Goal: Task Accomplishment & Management: Manage account settings

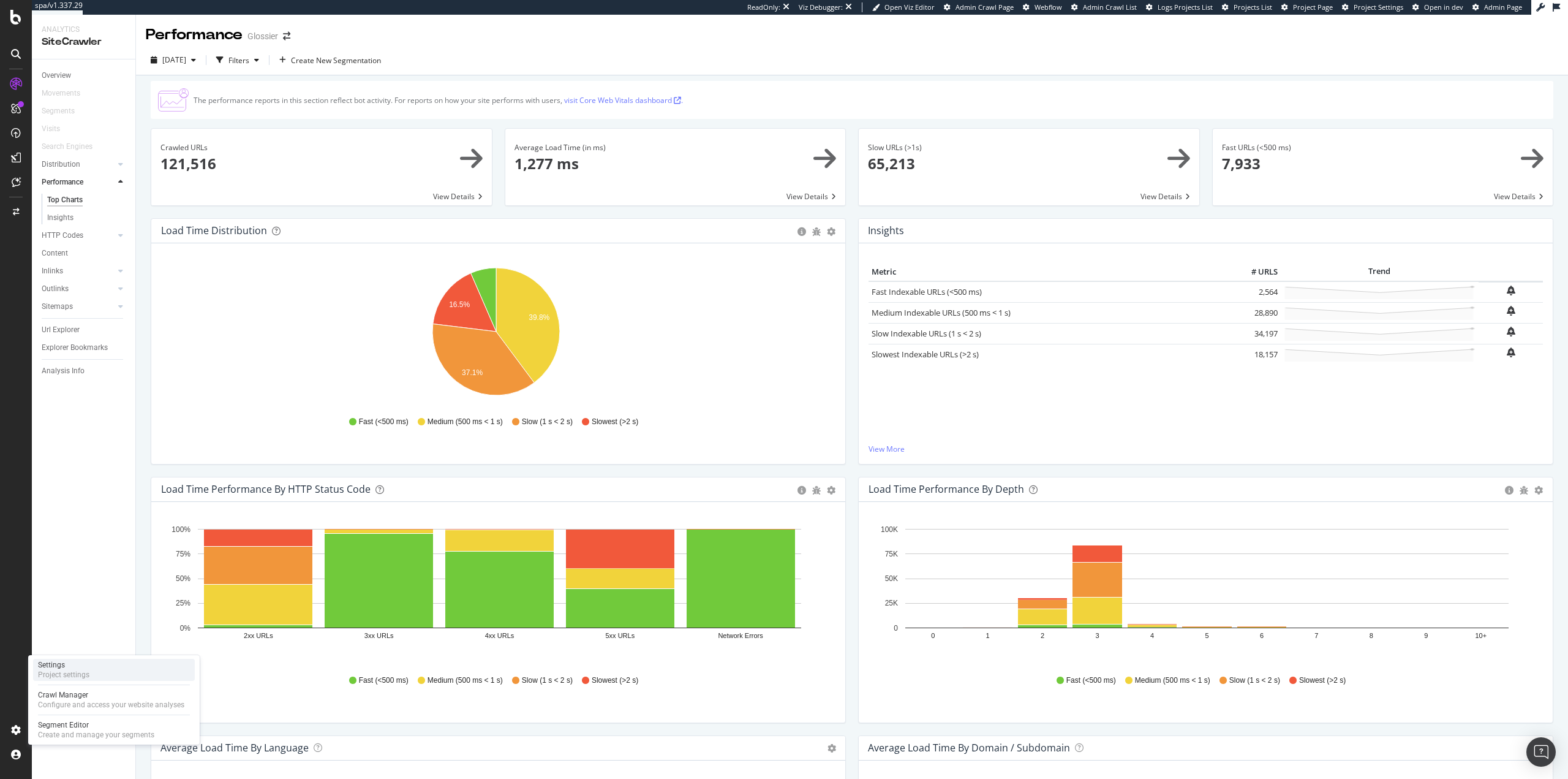
click at [92, 673] on div "Settings Project settings" at bounding box center [113, 669] width 162 height 22
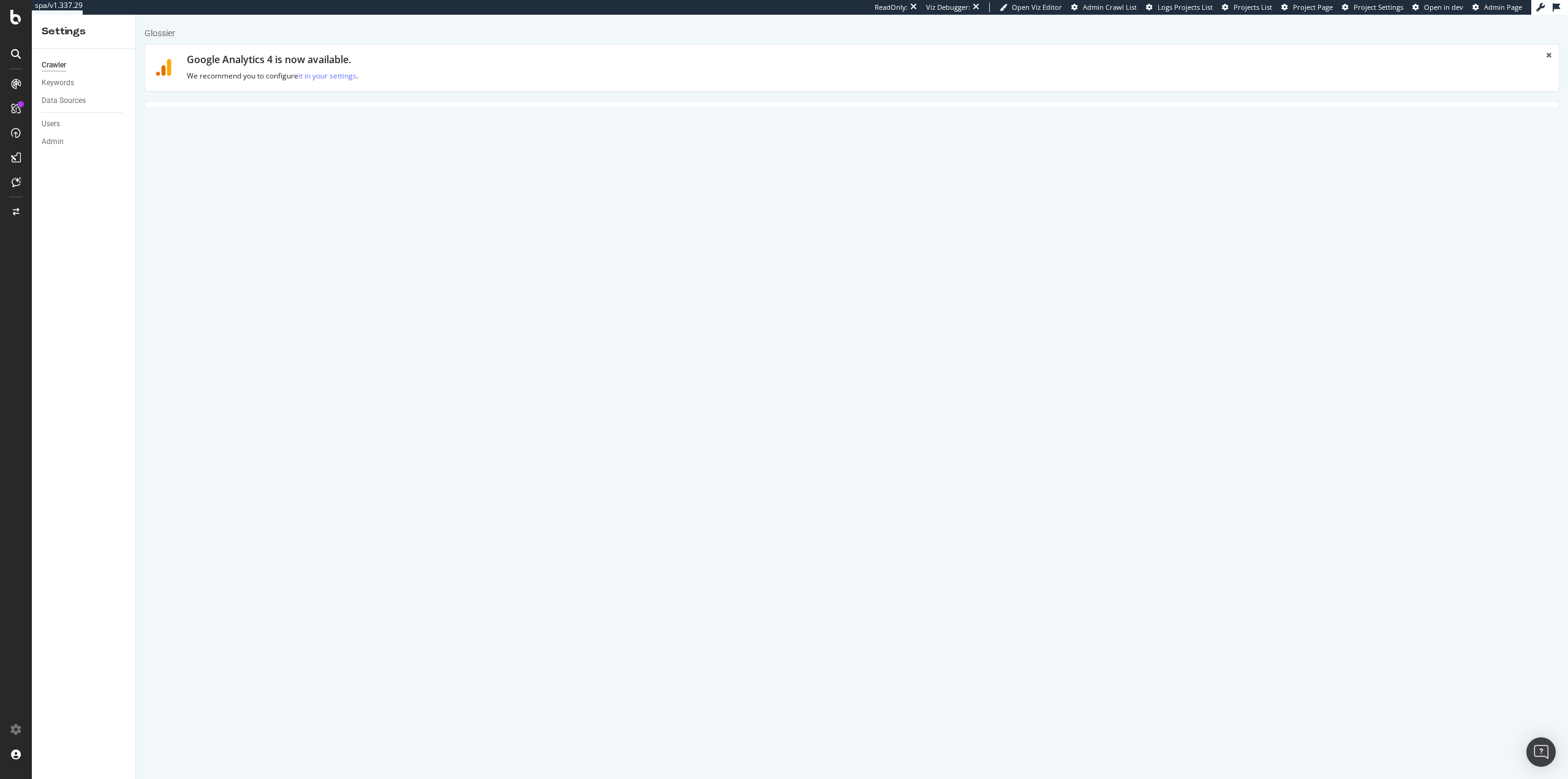
click at [244, 119] on link "Advanced Settings" at bounding box center [240, 118] width 94 height 34
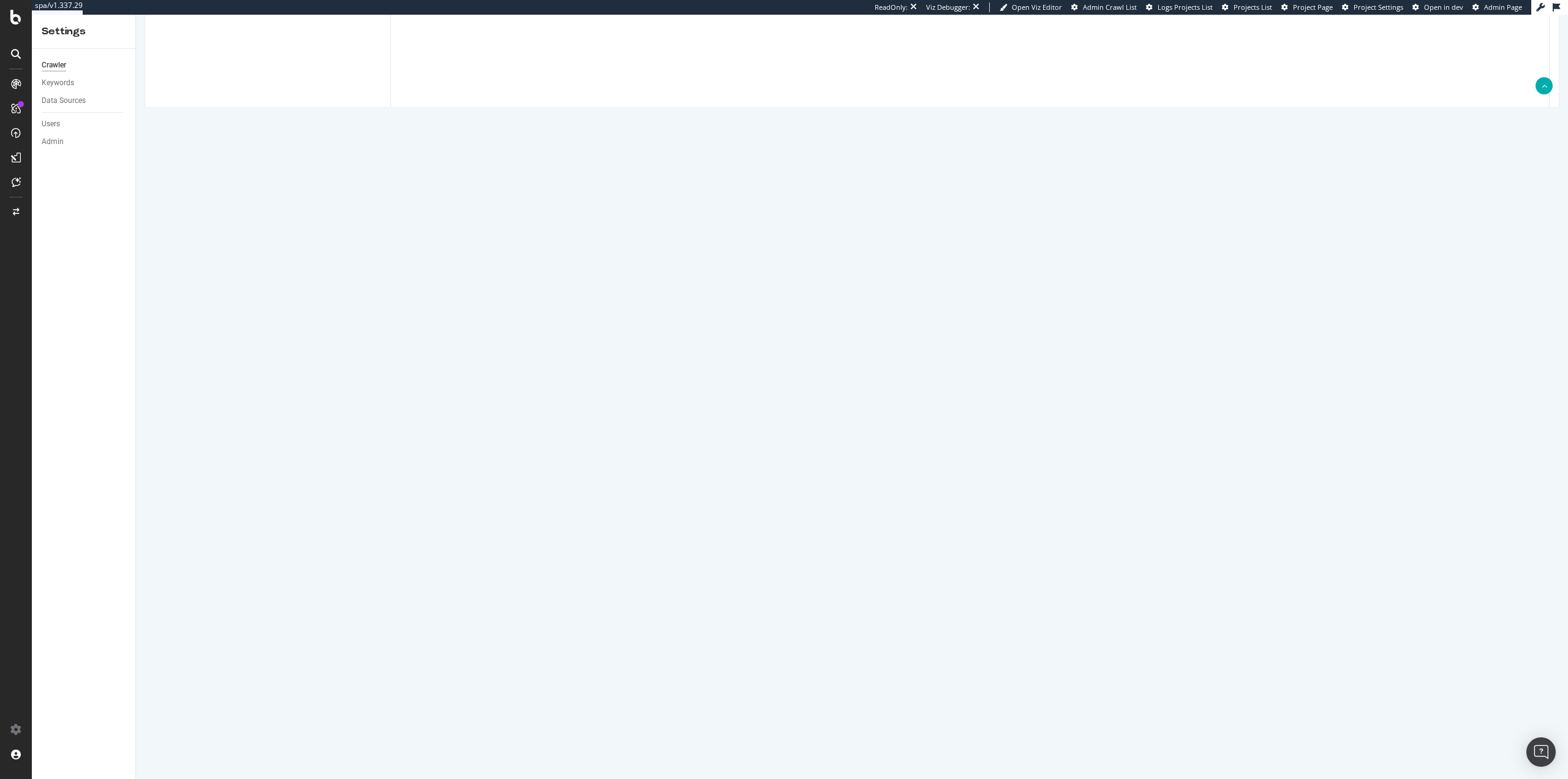
scroll to position [701, 0]
click at [395, 554] on span at bounding box center [394, 557] width 9 height 9
click at [136, 15] on input "Crawl JS Activated (admin only)" at bounding box center [136, 15] width 0 height 0
click at [447, 600] on textarea at bounding box center [970, 629] width 1160 height 114
paste textarea "{ "flags": [ "cube" ], "beta": { "pap_mini_rules": [ "+ *[DOMAIN_NAME][URL]", "…"
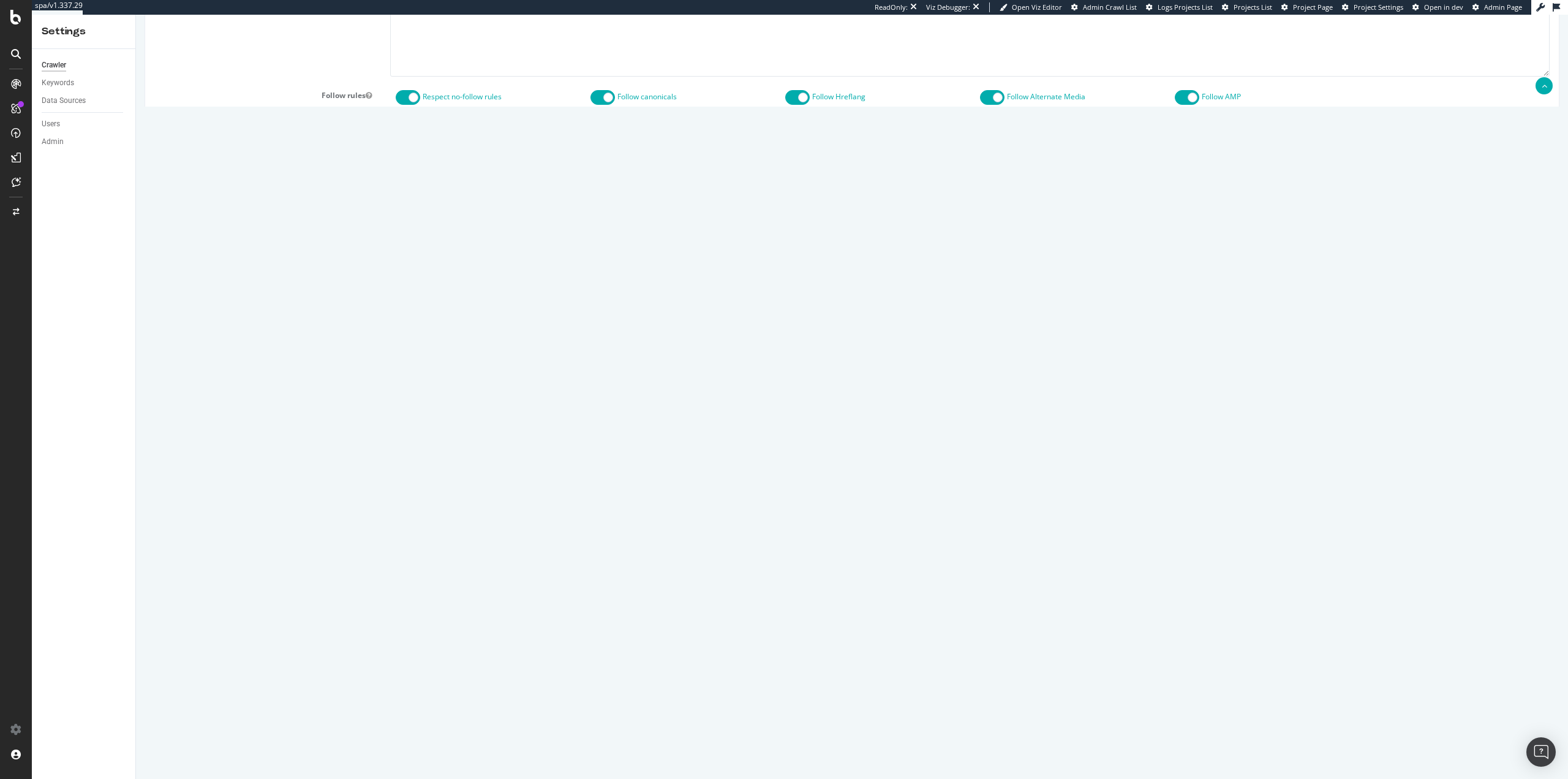
scroll to position [59, 0]
type textarea "{ "flags": [ "cube" ], "beta": { "pap_mini_rules": [ "+ *[DOMAIN_NAME][URL]", "…"
click at [867, 736] on input "Save & Back to Project" at bounding box center [867, 738] width 89 height 18
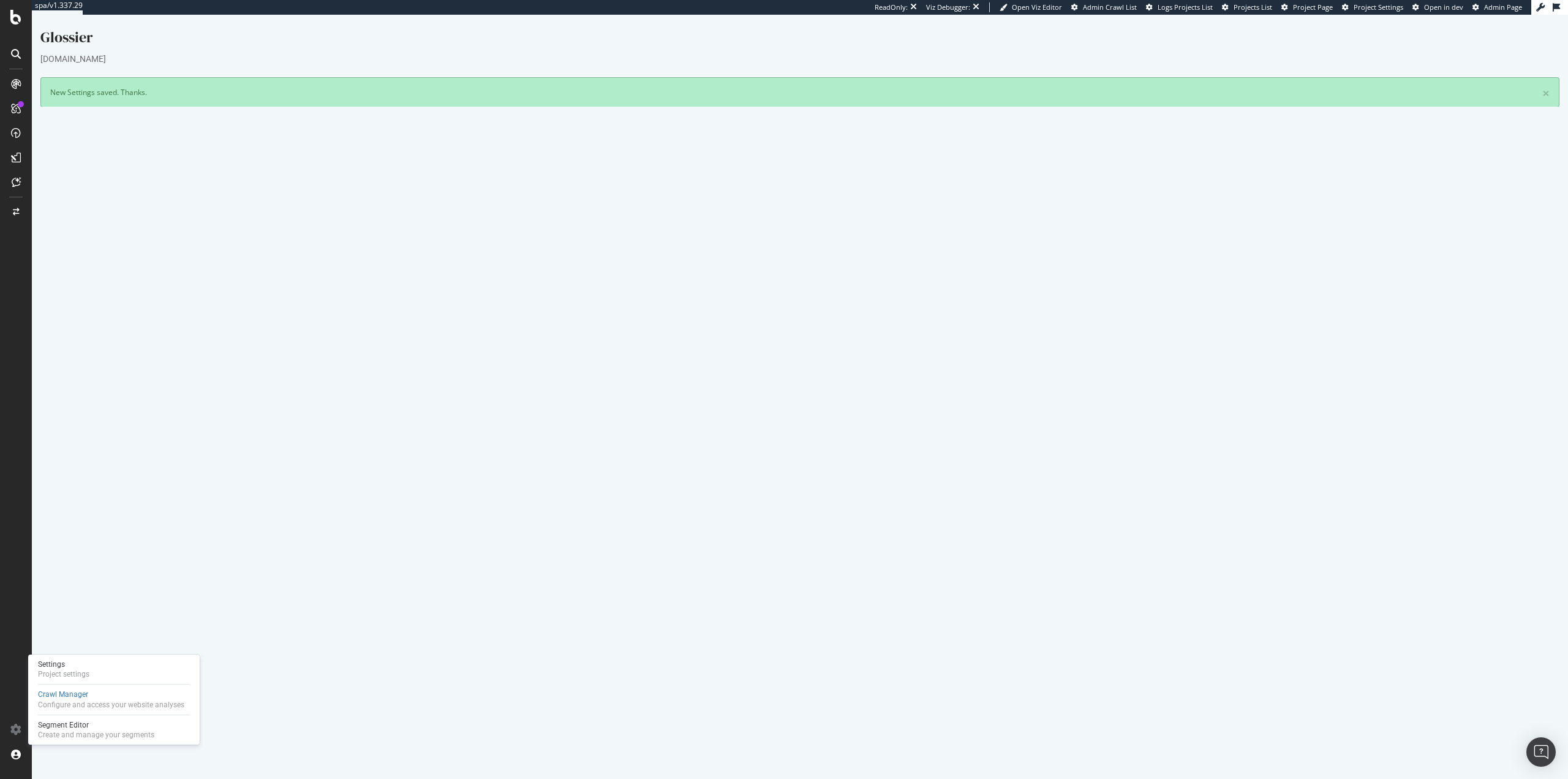
click at [773, 399] on button "Yes! Start Now" at bounding box center [784, 399] width 76 height 19
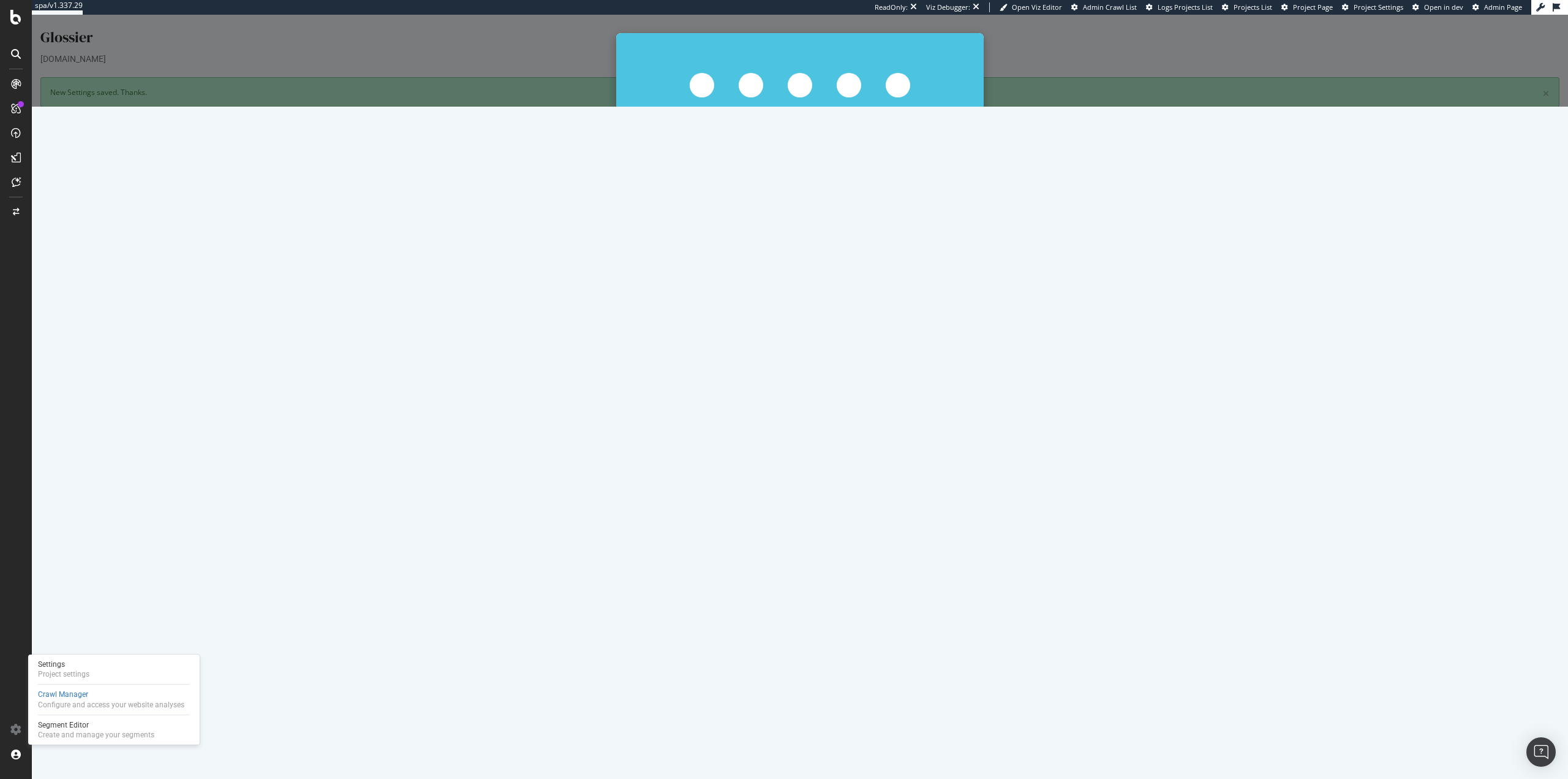
drag, startPoint x: 806, startPoint y: 225, endPoint x: 701, endPoint y: 271, distance: 114.6
click at [806, 225] on button "Start Now Anyway" at bounding box center [822, 226] width 84 height 20
